Goal: Task Accomplishment & Management: Use online tool/utility

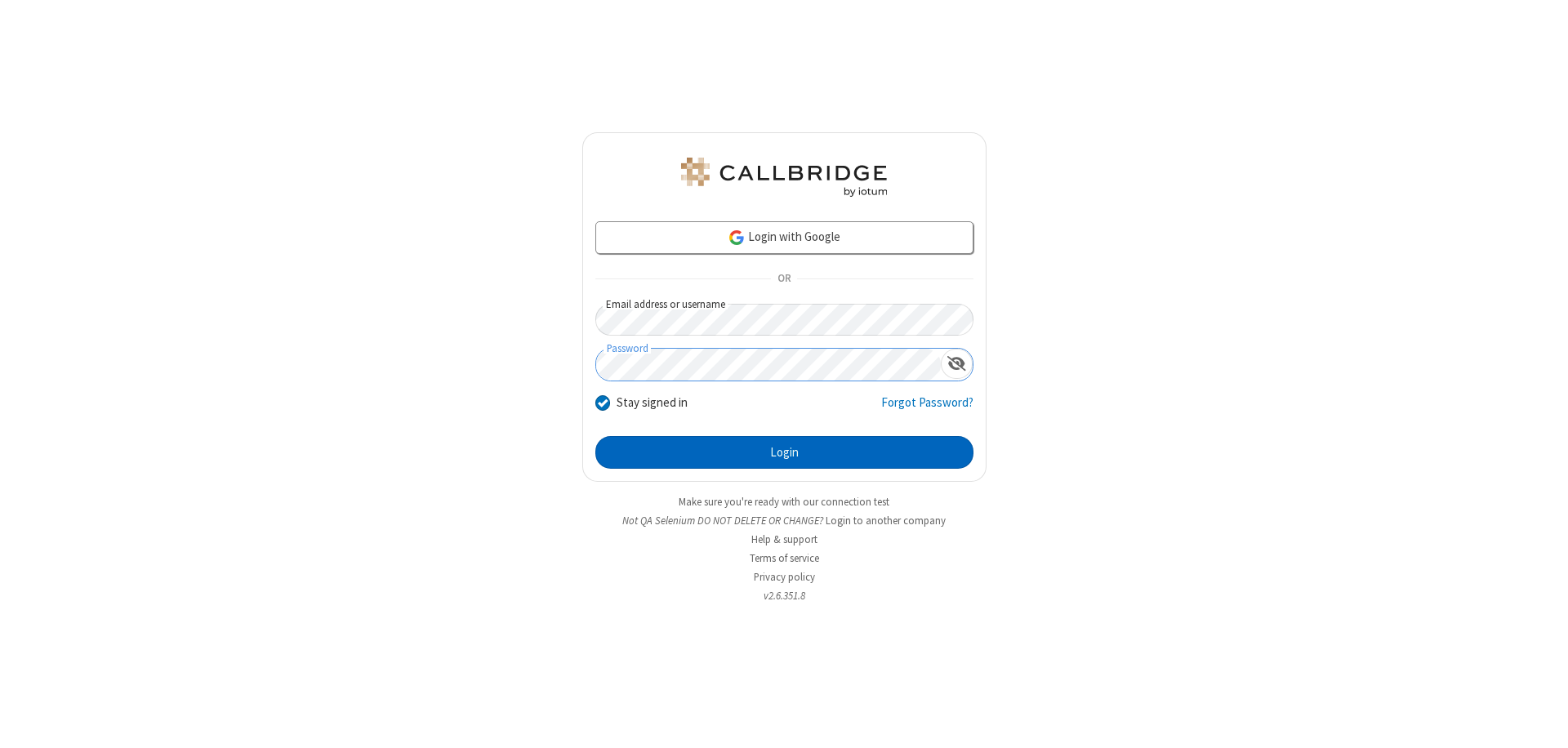
click at [784, 452] on button "Login" at bounding box center [784, 452] width 379 height 32
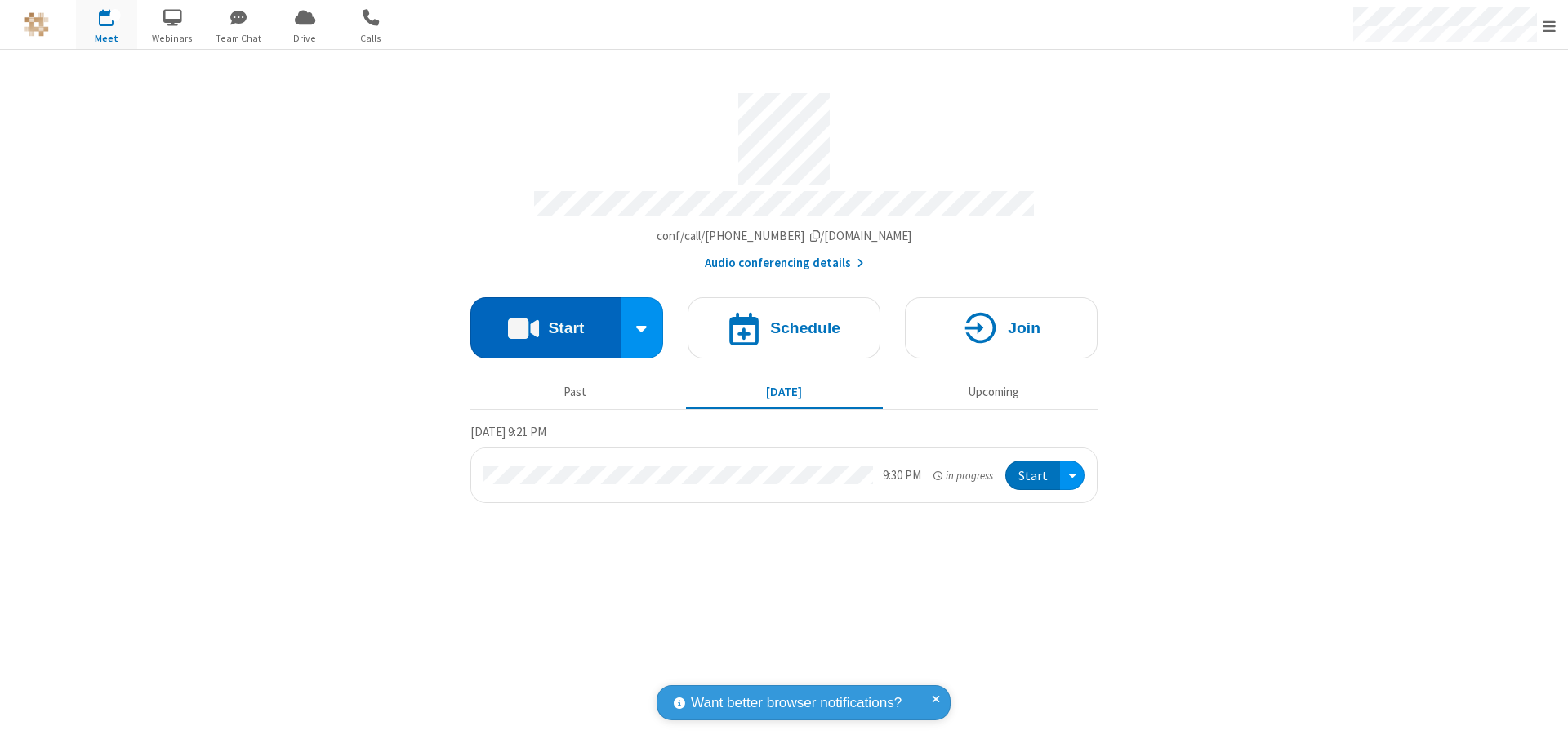
click at [545, 320] on button "Start" at bounding box center [546, 328] width 151 height 61
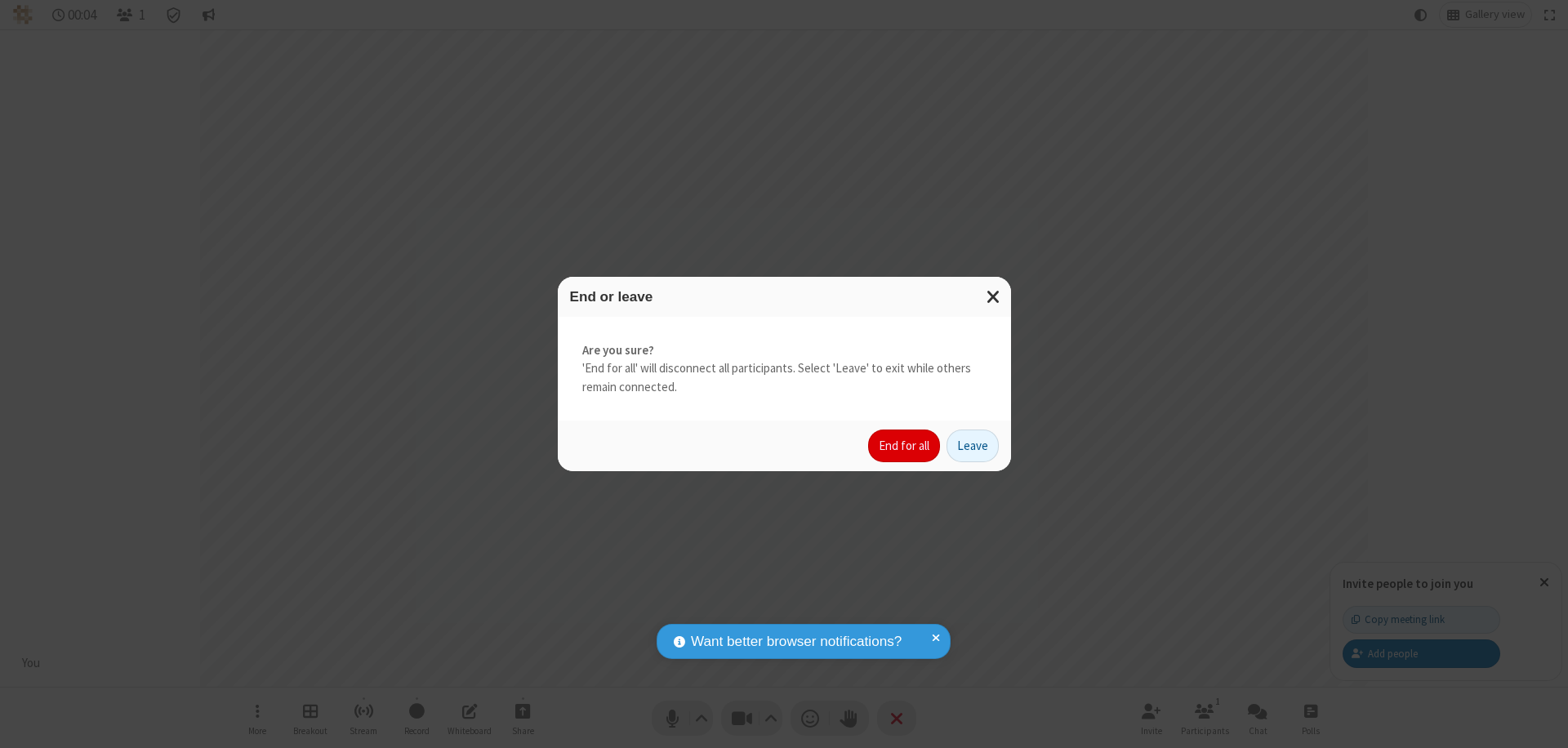
click at [905, 446] on button "End for all" at bounding box center [904, 445] width 72 height 32
